Goal: Navigation & Orientation: Find specific page/section

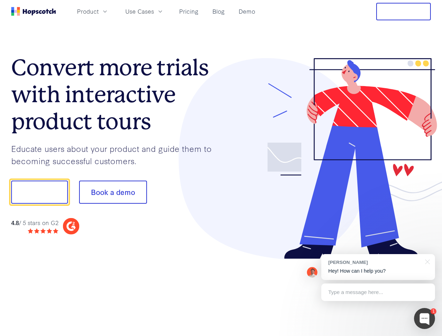
click at [221, 168] on div at bounding box center [326, 158] width 210 height 201
click at [99, 11] on span "Product" at bounding box center [88, 11] width 22 height 9
click at [154, 11] on span "Use Cases" at bounding box center [139, 11] width 29 height 9
click at [404, 12] on button "Free Trial" at bounding box center [404, 12] width 55 height 18
click at [39, 192] on button "Show me!" at bounding box center [39, 192] width 57 height 23
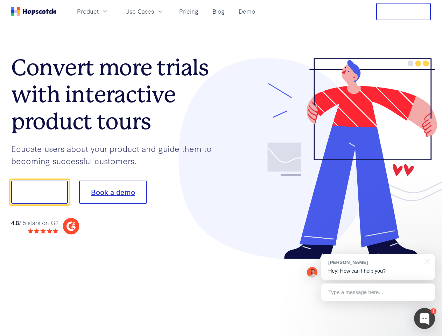
click at [113, 192] on button "Book a demo" at bounding box center [113, 192] width 68 height 23
click at [425, 319] on div at bounding box center [424, 318] width 21 height 21
click at [378, 267] on div "[PERSON_NAME] Hey! How can I help you?" at bounding box center [379, 267] width 114 height 26
click at [427, 261] on div at bounding box center [369, 192] width 131 height 234
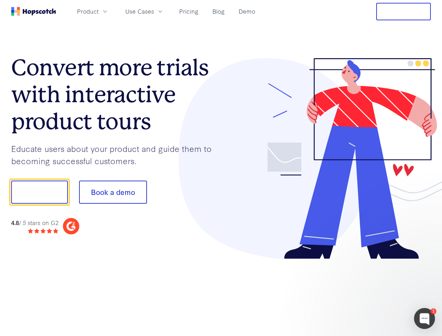
click at [378, 293] on div at bounding box center [369, 239] width 131 height 140
